Goal: Information Seeking & Learning: Learn about a topic

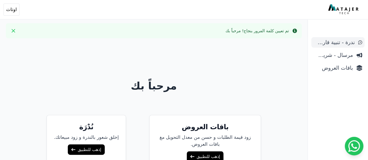
click at [333, 45] on span "ندرة - تنبية قارب علي النفاذ" at bounding box center [334, 42] width 41 height 8
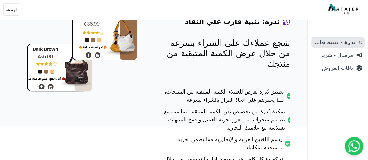
scroll to position [58, 0]
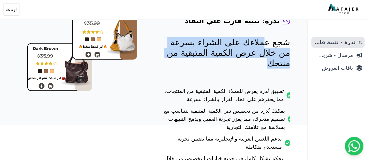
drag, startPoint x: 263, startPoint y: 44, endPoint x: 197, endPoint y: 86, distance: 78.5
click at [193, 79] on div "ندرة: تنبية قارب علي النفاذ شجع عملاءك على الشراء بسرعة من خلال عرض الكمية المت…" at bounding box center [226, 95] width 130 height 204
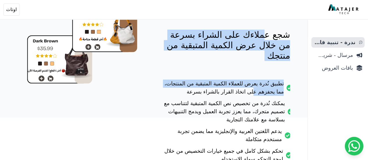
scroll to position [54, 0]
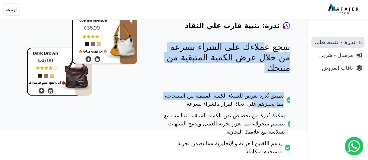
click at [244, 56] on p "شجع عملاءك على الشراء بسرعة من خلال عرض الكمية المتبقية من منتجك" at bounding box center [226, 57] width 130 height 31
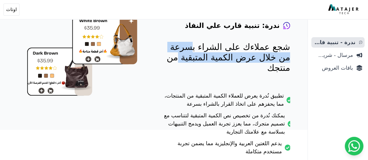
drag, startPoint x: 196, startPoint y: 50, endPoint x: 203, endPoint y: 59, distance: 11.0
click at [194, 56] on p "شجع عملاءك على الشراء بسرعة من خلال عرض الكمية المتبقية من منتجك" at bounding box center [226, 57] width 130 height 31
click at [240, 55] on p "شجع عملاءك على الشراء بسرعة من خلال عرض الكمية المتبقية من منتجك" at bounding box center [226, 57] width 130 height 31
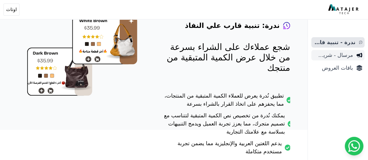
click at [330, 56] on span "مرسال - شريط دعاية" at bounding box center [333, 55] width 39 height 8
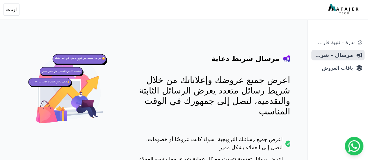
scroll to position [29, 0]
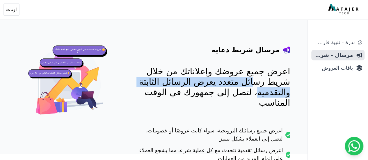
drag, startPoint x: 189, startPoint y: 76, endPoint x: 197, endPoint y: 80, distance: 9.0
click at [192, 80] on p "اعرض جميع عروضك وإعلاناتك من خلال شريط رسائل متعدد يعرض الرسائل الثابتة والتقدم…" at bounding box center [212, 87] width 155 height 42
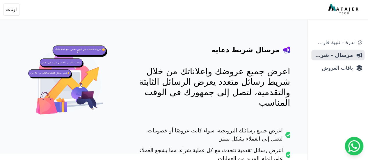
click at [239, 77] on p "اعرض جميع عروضك وإعلاناتك من خلال شريط رسائل متعدد يعرض الرسائل الثابتة والتقدم…" at bounding box center [212, 87] width 155 height 42
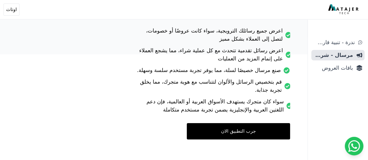
scroll to position [136, 0]
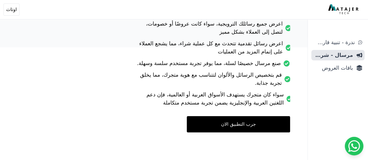
click at [246, 127] on link "جرب التطبيق الان" at bounding box center [238, 124] width 103 height 16
